Goal: Browse casually: Explore the website without a specific task or goal

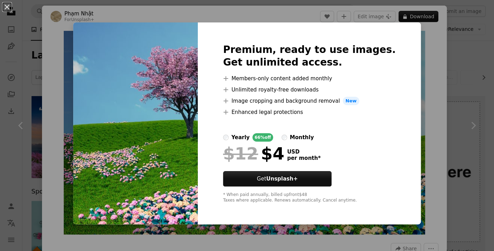
click at [446, 62] on div "An X shape Premium, ready to use images. Get unlimited access. A plus sign Memb…" at bounding box center [247, 125] width 494 height 251
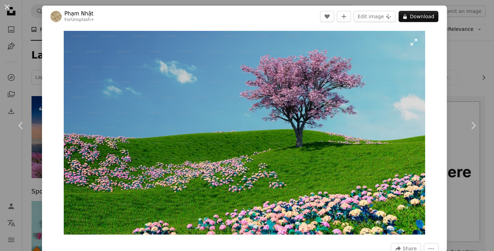
click at [413, 42] on img "Zoom in on this image" at bounding box center [244, 132] width 361 height 203
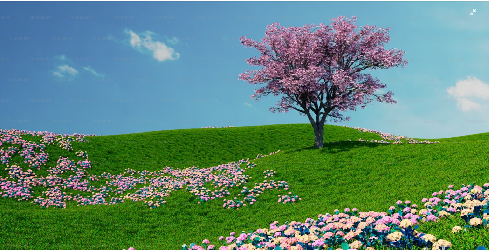
scroll to position [21, 0]
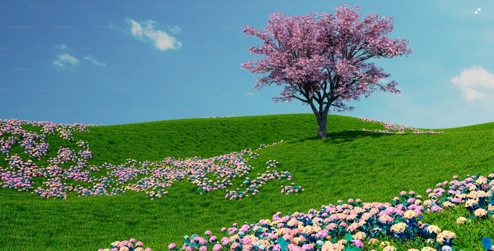
click at [467, 13] on img "Zoom out on this image" at bounding box center [247, 118] width 495 height 278
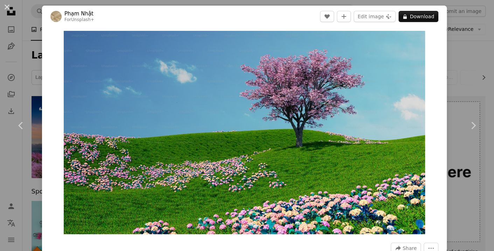
click at [458, 48] on div "An X shape Chevron left Chevron right [PERSON_NAME] For Unsplash+ A heart A plu…" at bounding box center [247, 125] width 494 height 251
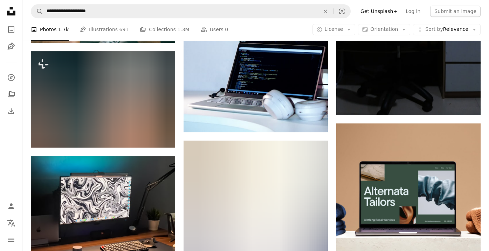
scroll to position [2275, 0]
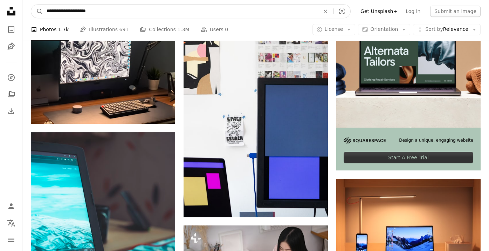
drag, startPoint x: 229, startPoint y: 6, endPoint x: 21, endPoint y: 9, distance: 207.6
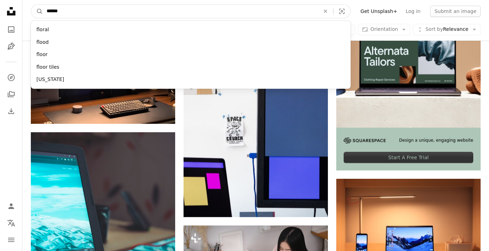
type input "*******"
click button "A magnifying glass" at bounding box center [37, 11] width 12 height 13
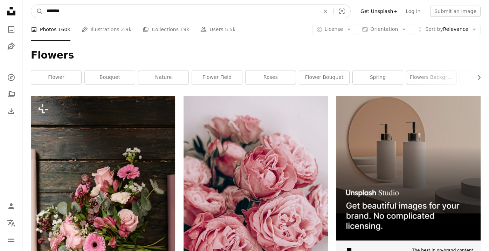
click at [164, 13] on input "*******" at bounding box center [180, 11] width 274 height 13
type input "**********"
click button "A magnifying glass" at bounding box center [37, 11] width 12 height 13
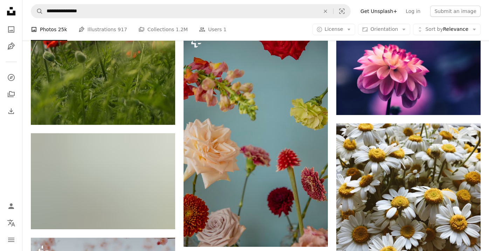
scroll to position [945, 0]
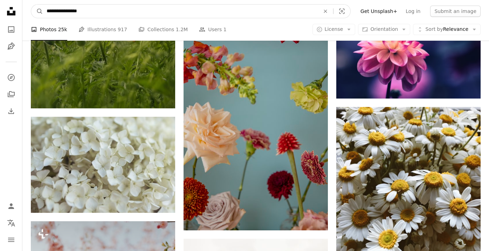
click at [333, 9] on icon "An X shape" at bounding box center [325, 11] width 15 height 6
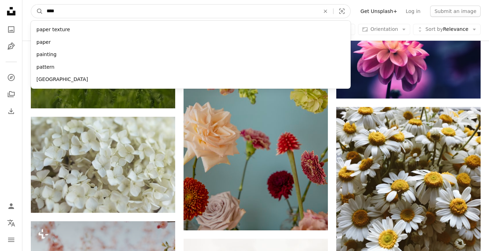
type input "*****"
click button "A magnifying glass" at bounding box center [37, 11] width 12 height 13
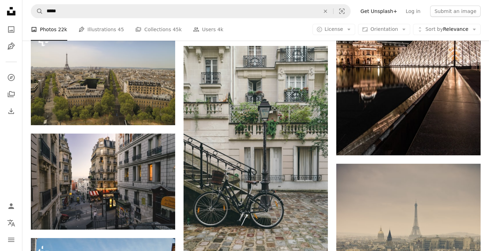
scroll to position [910, 0]
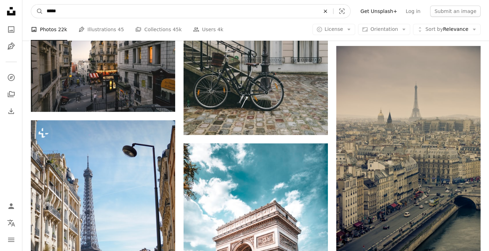
click at [333, 14] on button "An X shape" at bounding box center [325, 11] width 15 height 13
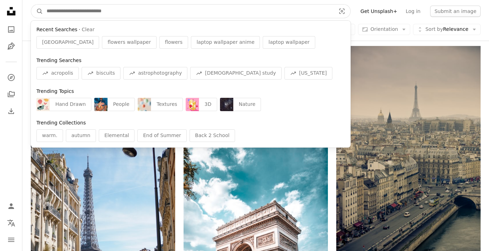
type input "*"
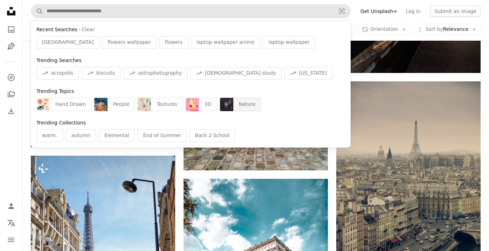
click at [234, 108] on div "Nature" at bounding box center [247, 104] width 28 height 13
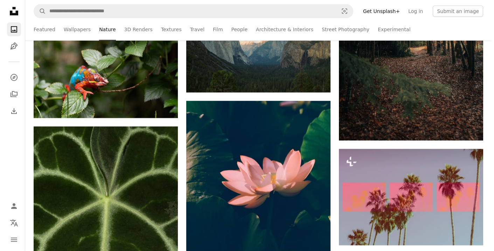
scroll to position [10397, 0]
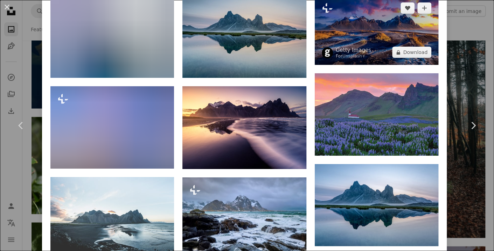
scroll to position [630, 0]
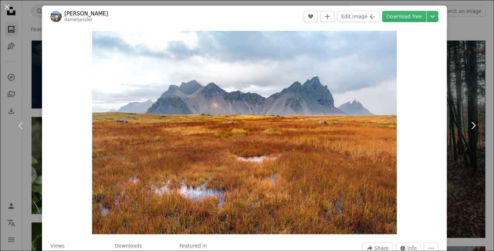
click at [454, 82] on div "An X shape Chevron left Chevron right [PERSON_NAME] danielsessler A heart A plu…" at bounding box center [247, 125] width 494 height 251
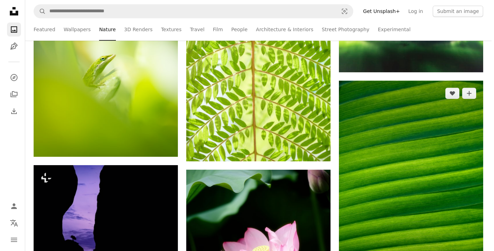
scroll to position [15403, 0]
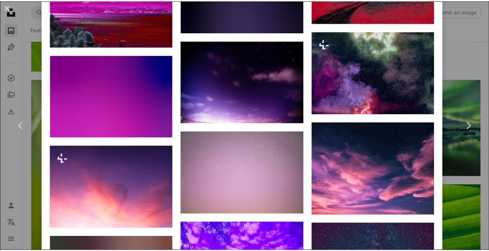
scroll to position [1470, 0]
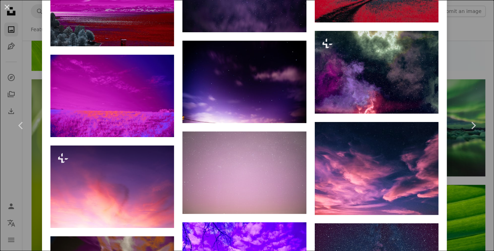
click at [468, 77] on div "An X shape Chevron left Chevron right Jr Korpa jrkorpa A heart A plus sign Edit…" at bounding box center [247, 125] width 494 height 251
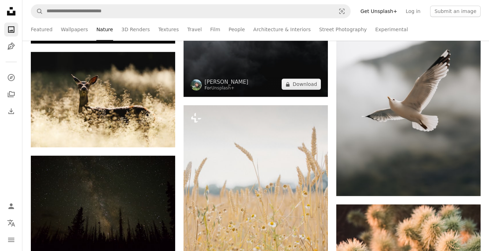
scroll to position [16349, 0]
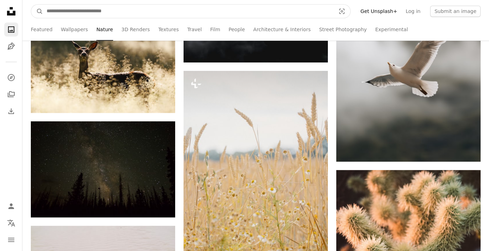
click at [167, 15] on input "Find visuals sitewide" at bounding box center [188, 11] width 290 height 13
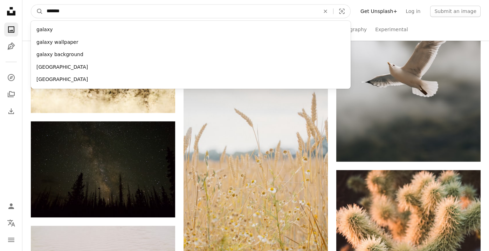
type input "********"
click button "A magnifying glass" at bounding box center [37, 11] width 12 height 13
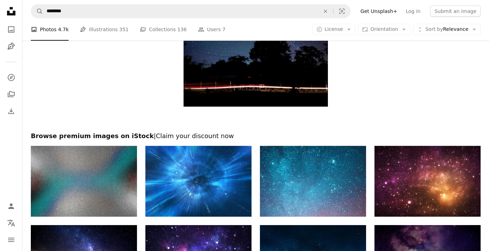
scroll to position [1219, 0]
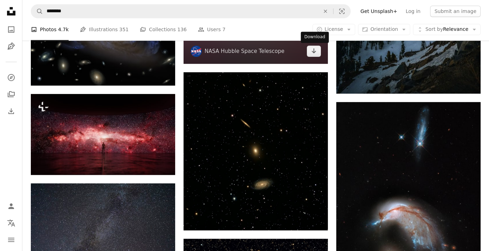
scroll to position [2690, 0]
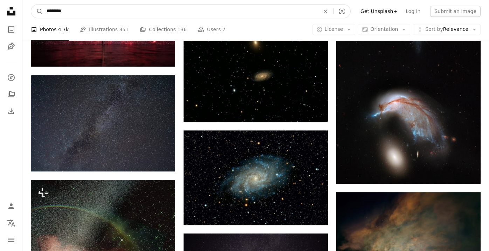
click at [183, 13] on input "********" at bounding box center [180, 11] width 274 height 13
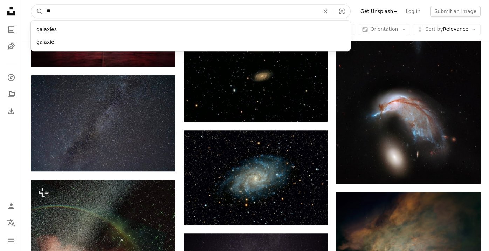
type input "*"
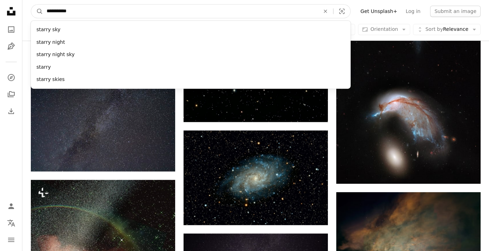
type input "**********"
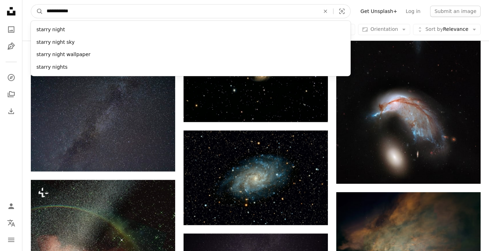
click button "A magnifying glass" at bounding box center [37, 11] width 12 height 13
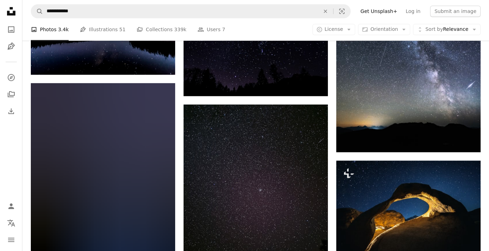
scroll to position [3221, 0]
